Goal: Task Accomplishment & Management: Complete application form

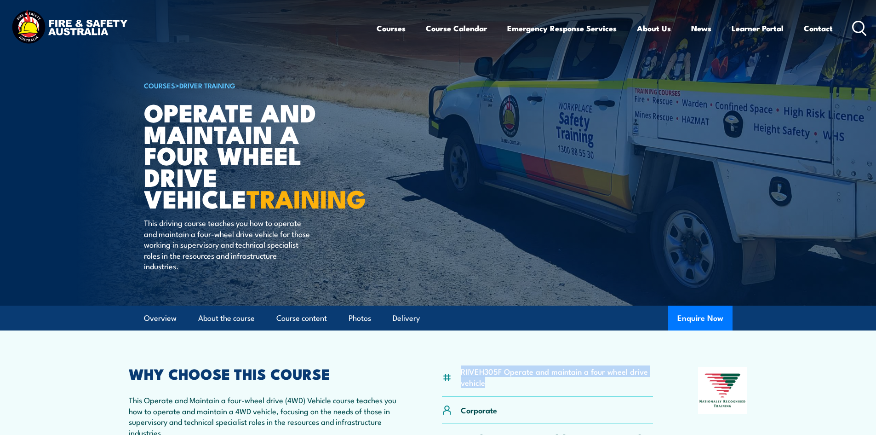
drag, startPoint x: 461, startPoint y: 370, endPoint x: 529, endPoint y: 384, distance: 69.5
click at [529, 384] on li "RIIVEH305F Operate and maintain a four wheel drive vehicle" at bounding box center [557, 377] width 193 height 22
copy li "RIIVEH305F Operate and maintain a four wheel drive vehicle"
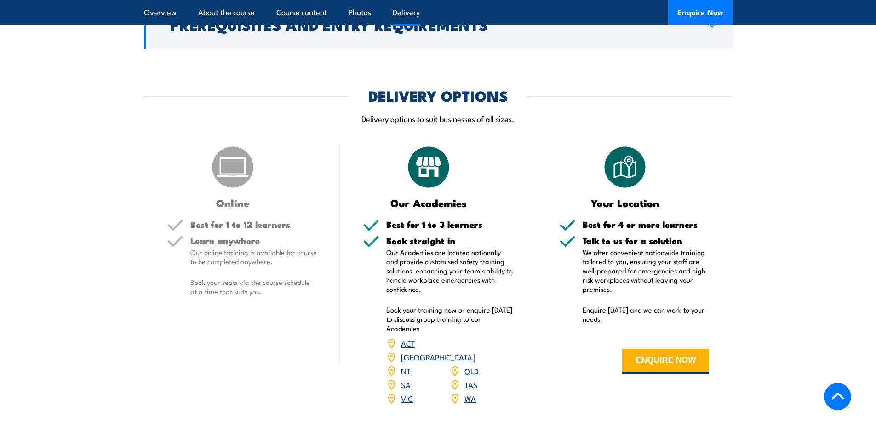
scroll to position [1078, 0]
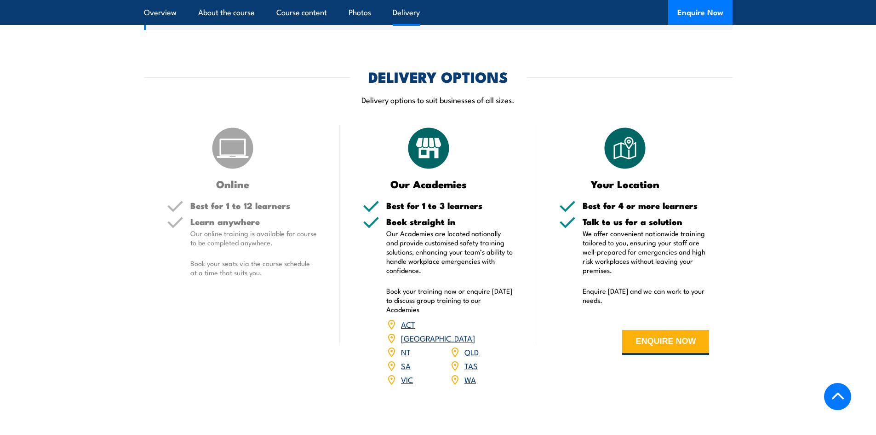
click at [406, 360] on link "SA" at bounding box center [406, 365] width 10 height 11
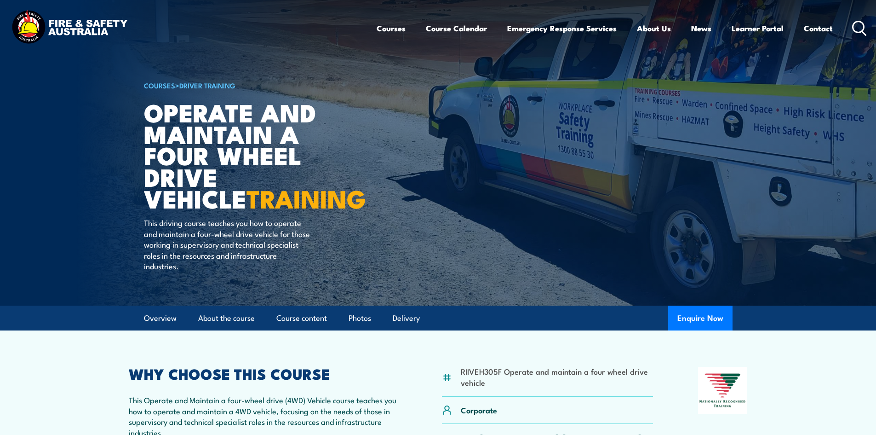
drag, startPoint x: 868, startPoint y: 37, endPoint x: 873, endPoint y: 102, distance: 64.6
click at [873, 102] on body "Courses Course Calendar Emergency Response Services Services Overview Emergency…" at bounding box center [438, 217] width 876 height 435
click at [719, 319] on button "Enquire Now" at bounding box center [700, 317] width 64 height 25
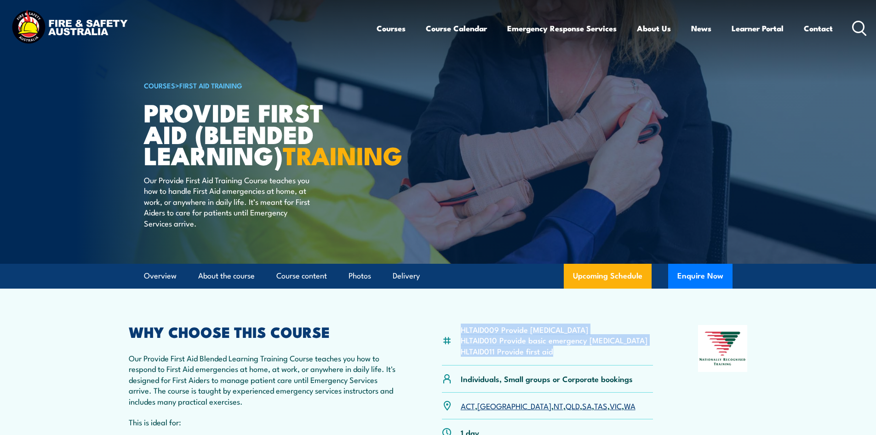
drag, startPoint x: 563, startPoint y: 371, endPoint x: 460, endPoint y: 351, distance: 104.5
click at [461, 351] on ul "HLTAID009 Provide cardiopulmonary resuscitation HLTAID010 Provide basic emergen…" at bounding box center [554, 340] width 187 height 32
copy ul "HLTAID009 Provide cardiopulmonary resuscitation HLTAID010 Provide basic emergen…"
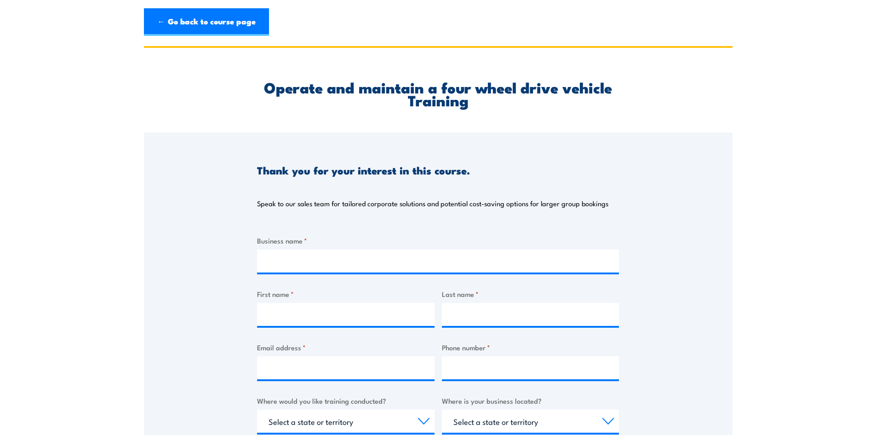
click at [323, 248] on div "Business name *" at bounding box center [438, 253] width 362 height 37
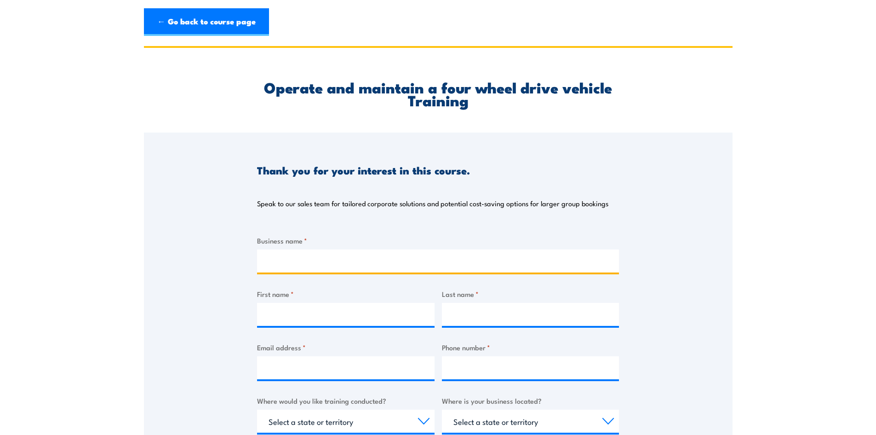
click at [325, 259] on input "Business name *" at bounding box center [438, 260] width 362 height 23
type input "Cyberloop"
type input "[PERSON_NAME]"
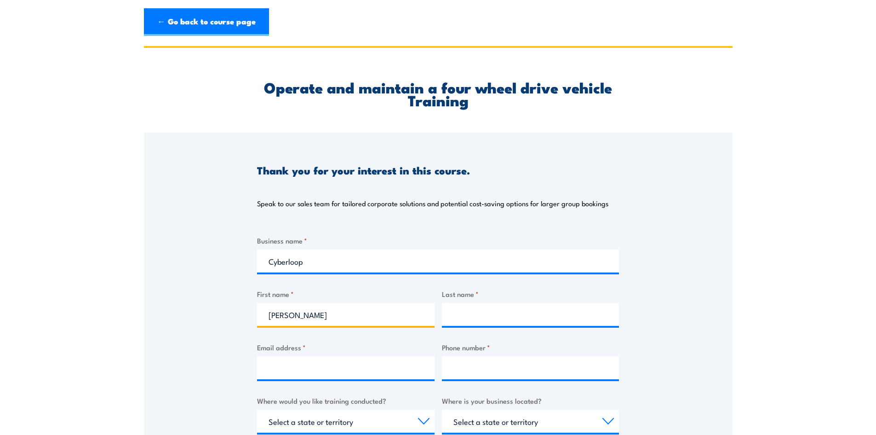
type input "[PERSON_NAME]"
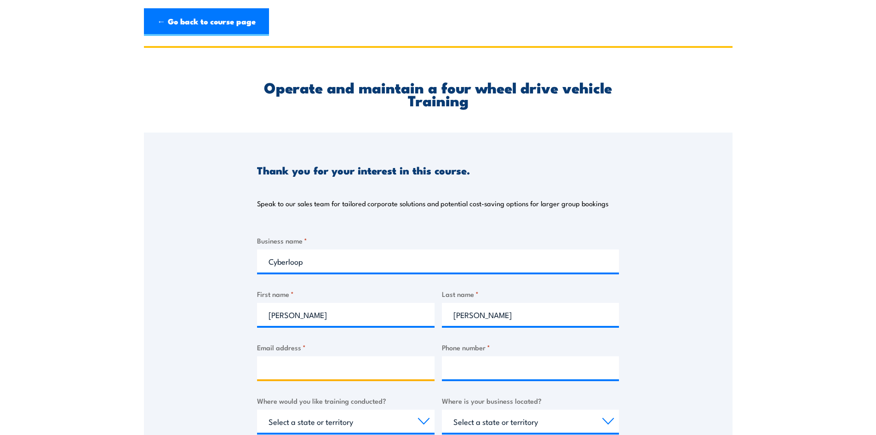
type input "[PERSON_NAME][EMAIL_ADDRESS][PERSON_NAME]"
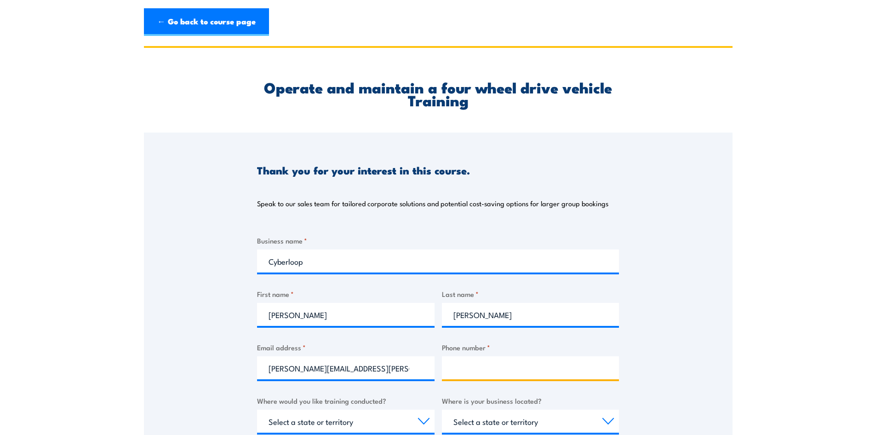
type input "0456249389"
select select "SA"
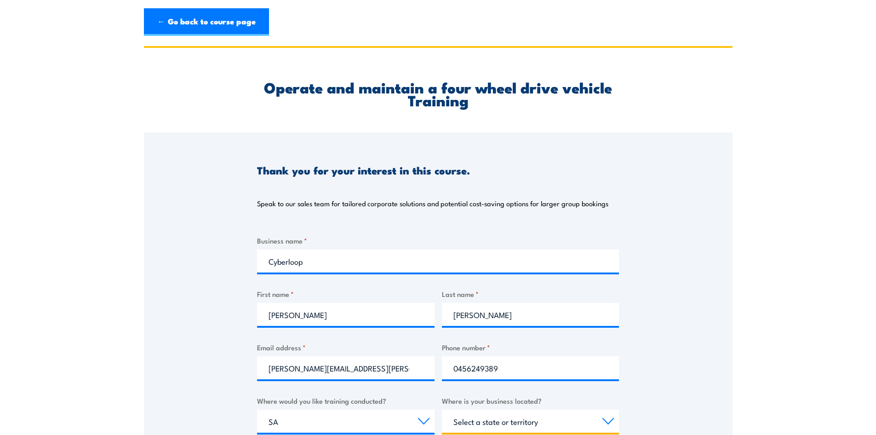
select select "SA"
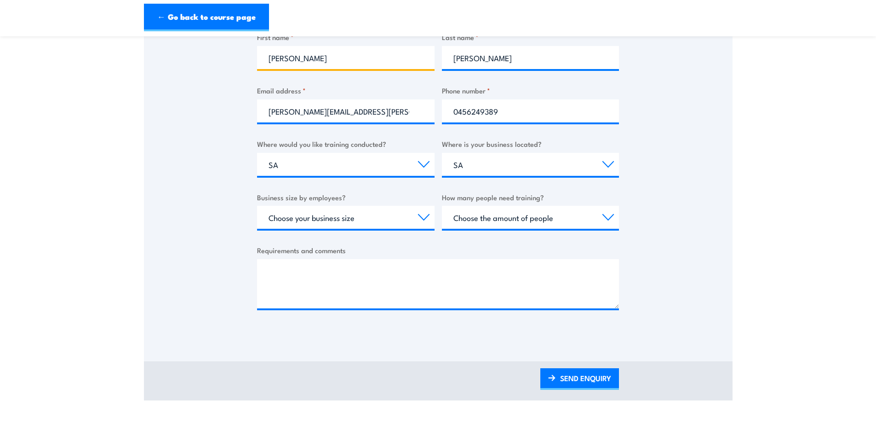
scroll to position [258, 0]
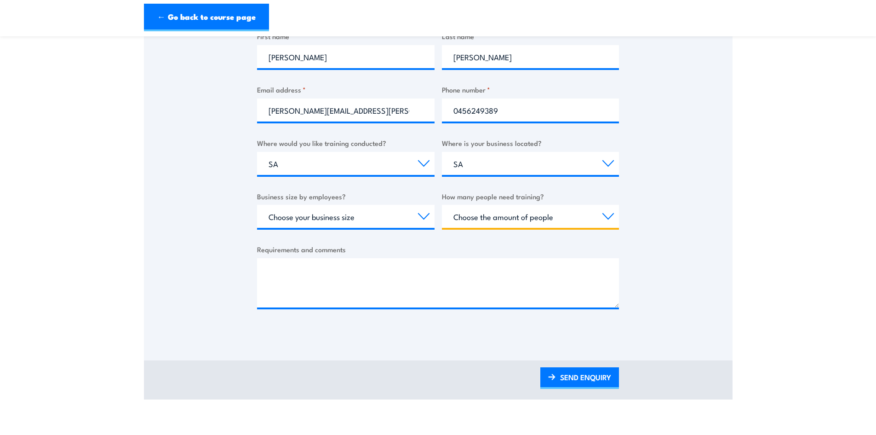
click at [594, 217] on select "Choose the amount of people 1 to 4 5 to 19 20+" at bounding box center [531, 216] width 178 height 23
select select "1 to 4"
click at [442, 205] on select "Choose the amount of people 1 to 4 5 to 19 20+" at bounding box center [531, 216] width 178 height 23
click at [423, 215] on select "Choose your business size 1 to 19 20 to 199 200+" at bounding box center [346, 216] width 178 height 23
select select "1 to 19"
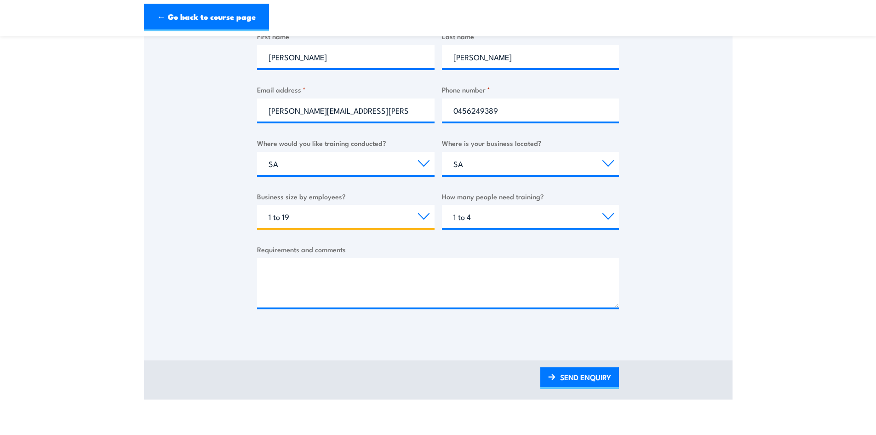
click at [257, 205] on select "Choose your business size 1 to 19 20 to 199 200+" at bounding box center [346, 216] width 178 height 23
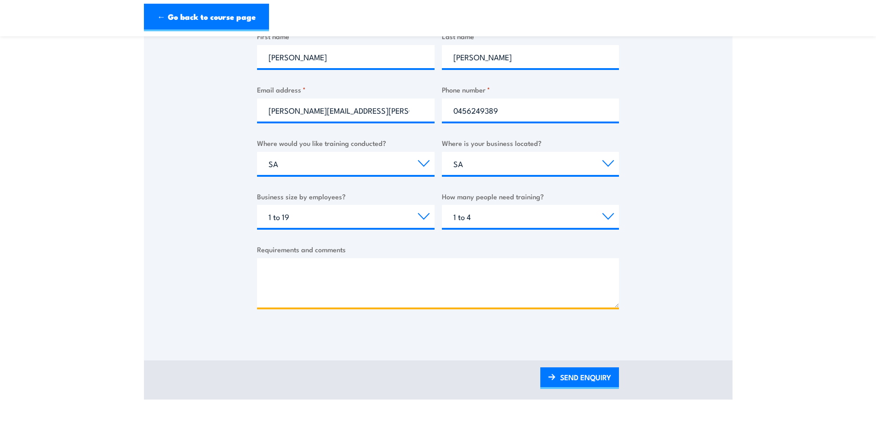
click at [301, 266] on textarea "Requirements and comments" at bounding box center [438, 282] width 362 height 49
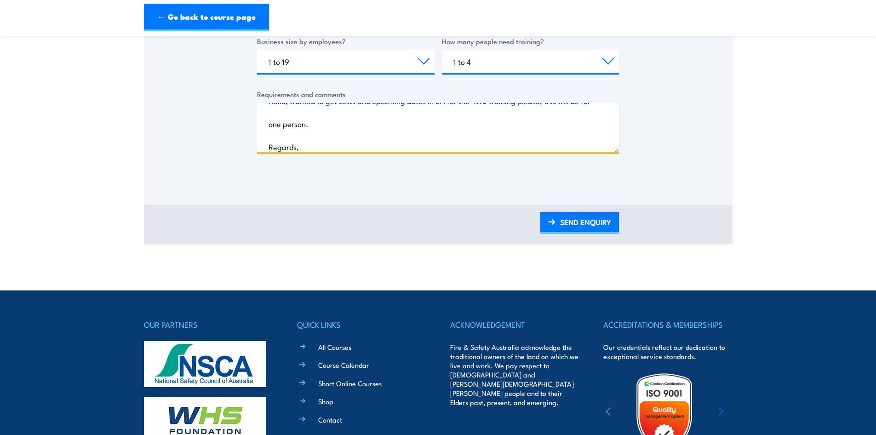
scroll to position [417, 0]
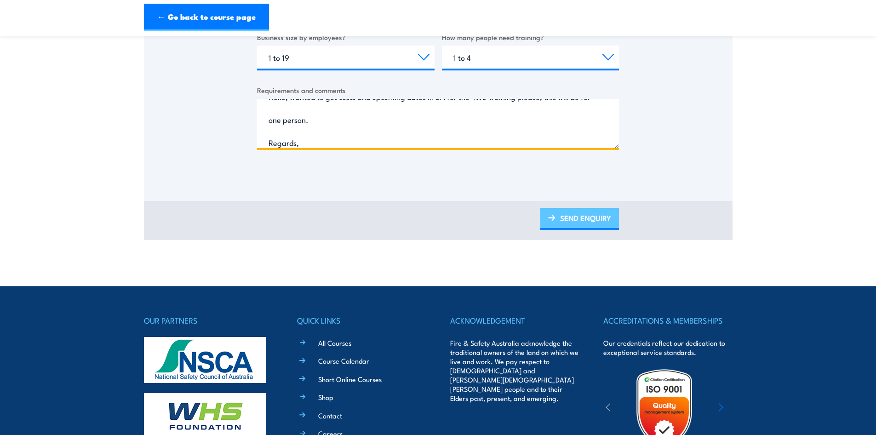
type textarea "Hello, wanted to get costs and upcoming dates in SA for the 4WD training please…"
click at [603, 217] on link "SEND ENQUIRY" at bounding box center [579, 219] width 79 height 22
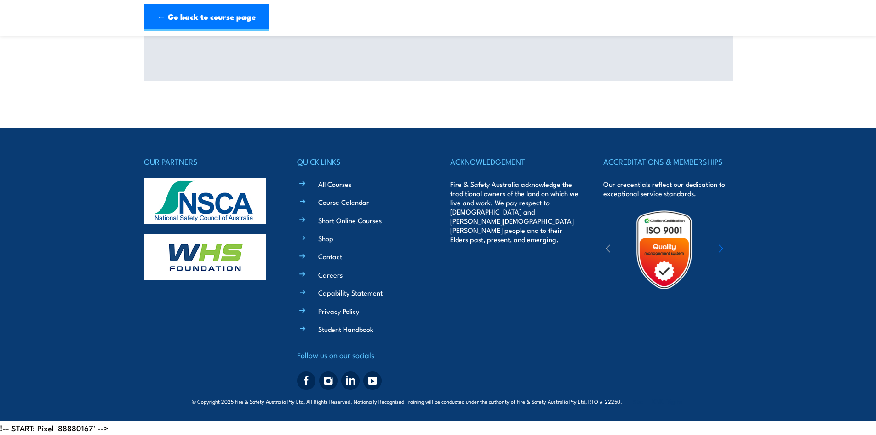
scroll to position [232, 0]
